Goal: Find specific page/section: Find specific page/section

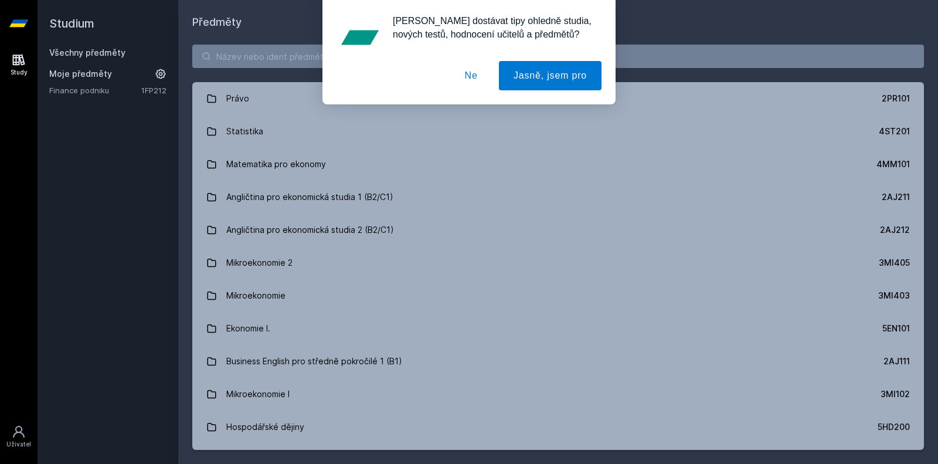
click at [474, 80] on button "Ne" at bounding box center [471, 75] width 42 height 29
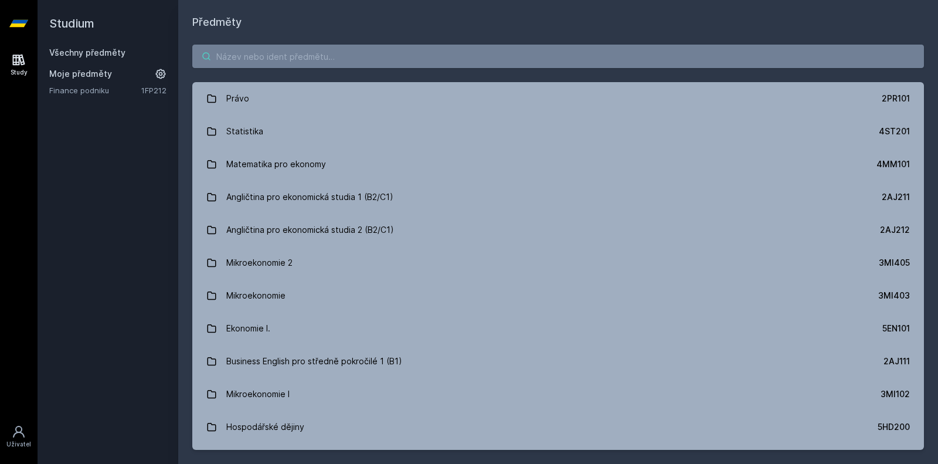
click at [477, 64] on input "search" at bounding box center [558, 56] width 732 height 23
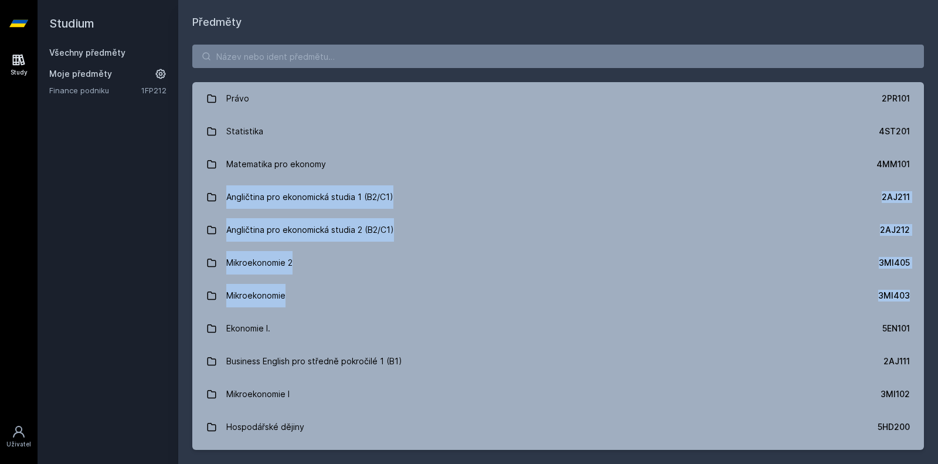
drag, startPoint x: 924, startPoint y: 155, endPoint x: 938, endPoint y: 309, distance: 154.8
click at [938, 309] on div "Právo 2PR101 Statistika 4ST201 Matematika pro ekonomy 4MM101 Angličtina pro eko…" at bounding box center [558, 246] width 760 height 433
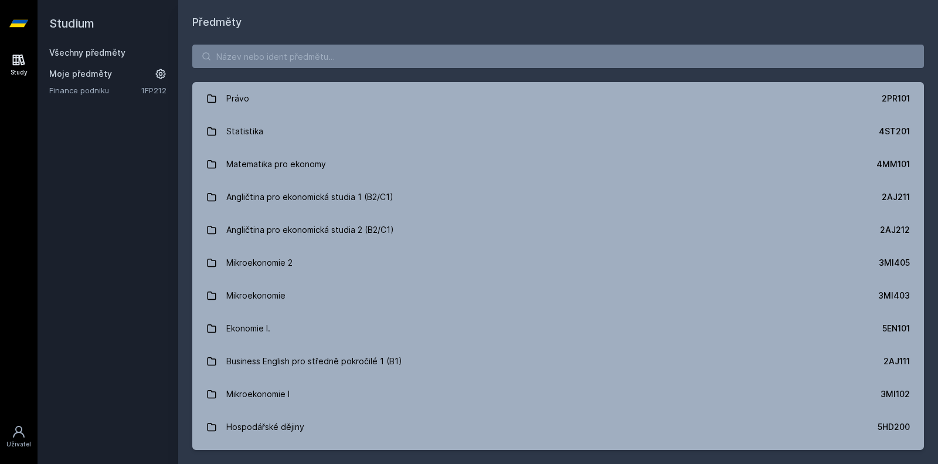
click at [572, 26] on h1 "Předměty" at bounding box center [558, 22] width 732 height 16
click at [558, 46] on input "search" at bounding box center [558, 56] width 732 height 23
paste input "5EN106"
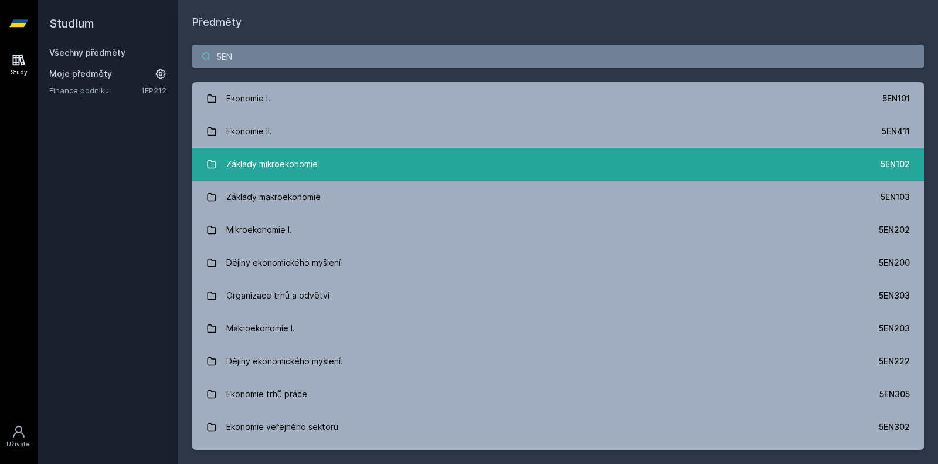
type input "5EN"
click at [576, 172] on link "Základy mikroekonomie 5EN102" at bounding box center [558, 164] width 732 height 33
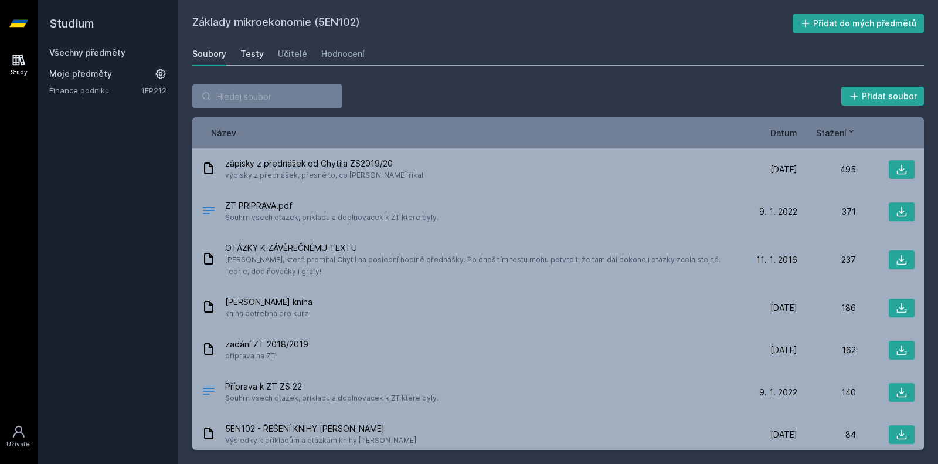
click at [257, 55] on div "Testy" at bounding box center [251, 54] width 23 height 12
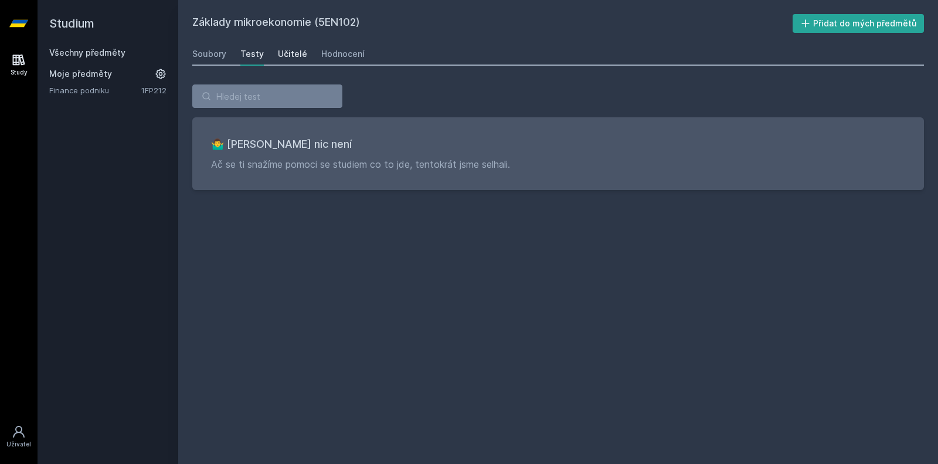
click at [278, 57] on div "Učitelé" at bounding box center [292, 54] width 29 height 12
